Goal: Check status

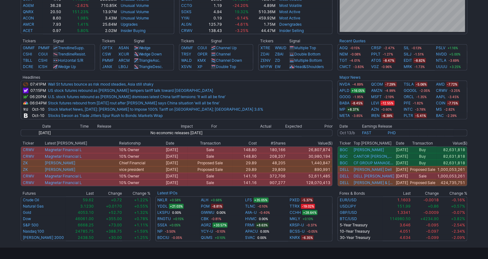
scroll to position [245, 0]
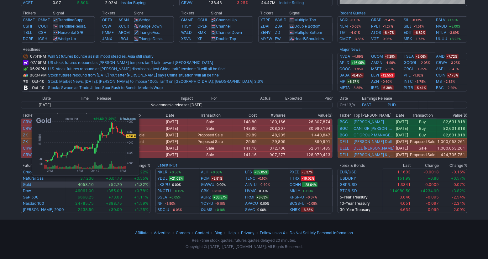
click at [29, 182] on link "Gold" at bounding box center [27, 184] width 8 height 5
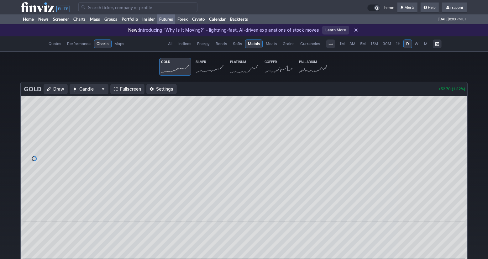
click at [209, 65] on icon at bounding box center [210, 69] width 28 height 9
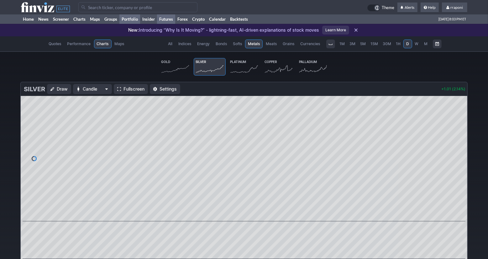
click at [132, 20] on link "Portfolio" at bounding box center [129, 18] width 21 height 9
